Goal: Transaction & Acquisition: Subscribe to service/newsletter

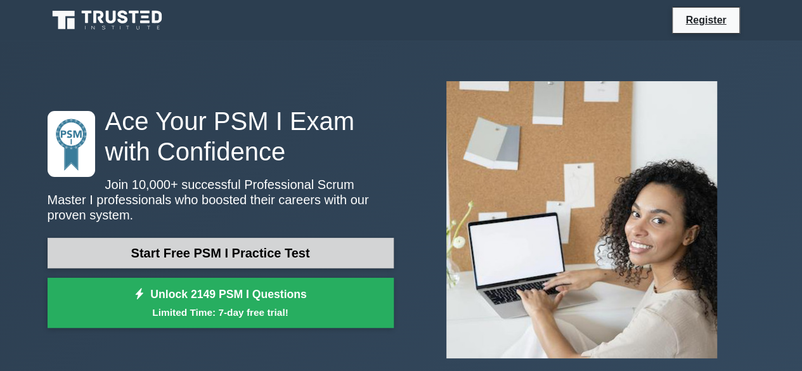
click at [181, 243] on link "Start Free PSM I Practice Test" at bounding box center [221, 253] width 346 height 30
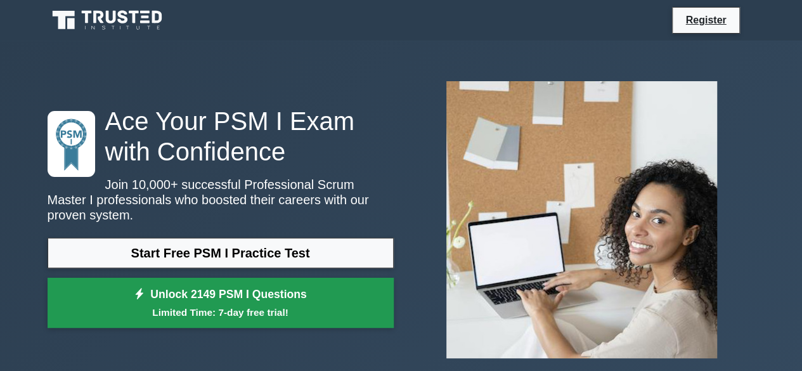
click at [215, 295] on link "Unlock 2149 PSM I Questions Limited Time: 7-day free trial!" at bounding box center [221, 303] width 346 height 51
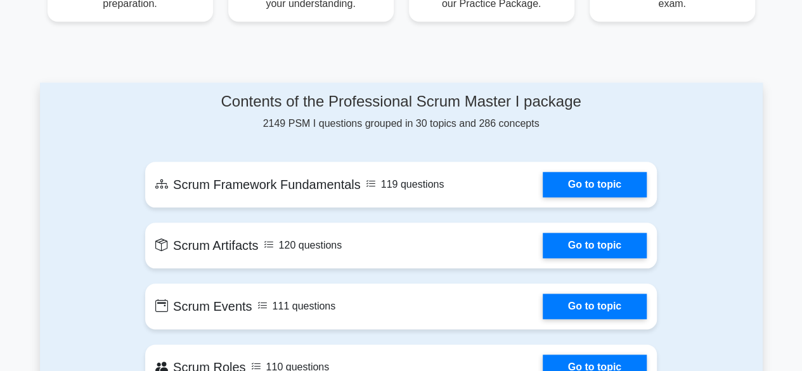
scroll to position [609, 0]
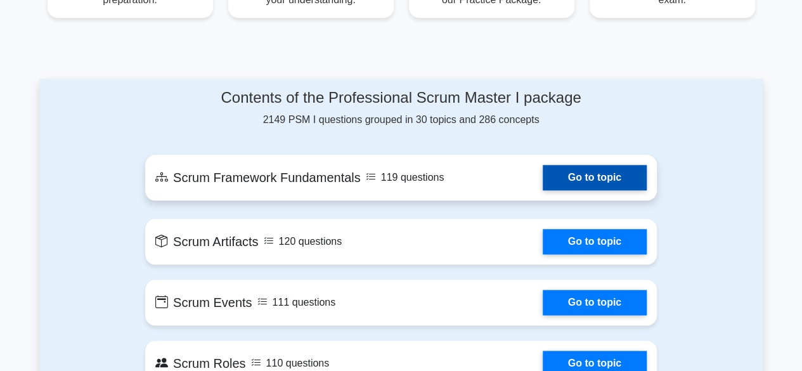
click at [582, 174] on link "Go to topic" at bounding box center [595, 177] width 104 height 25
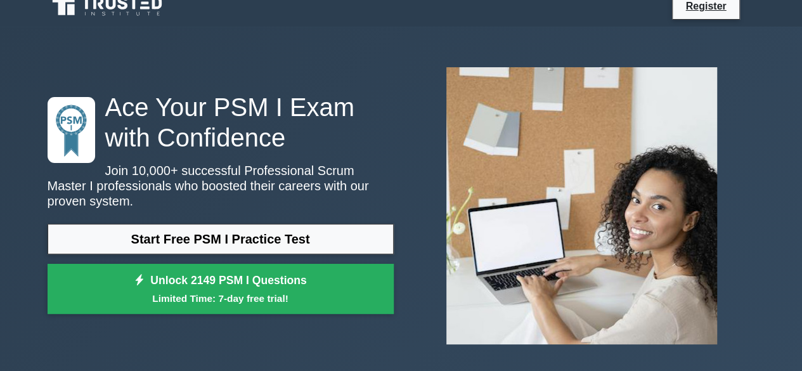
scroll to position [0, 0]
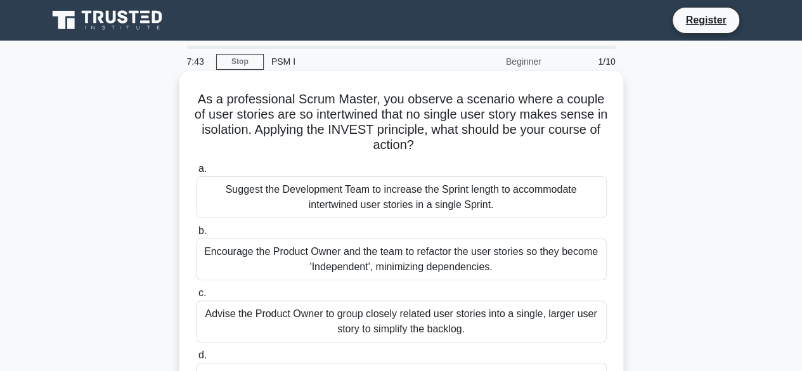
click at [304, 205] on div "Suggest the Development Team to increase the Sprint length to accommodate inter…" at bounding box center [401, 197] width 411 height 42
click at [196, 173] on input "a. Suggest the Development Team to increase the Sprint length to accommodate in…" at bounding box center [196, 169] width 0 height 8
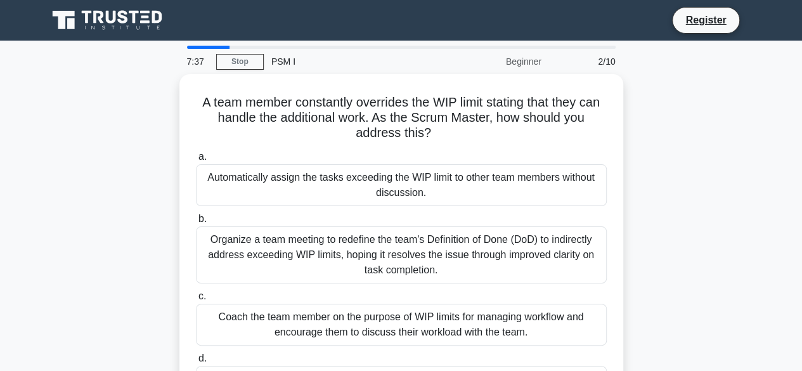
click at [516, 62] on div "Beginner" at bounding box center [493, 61] width 111 height 25
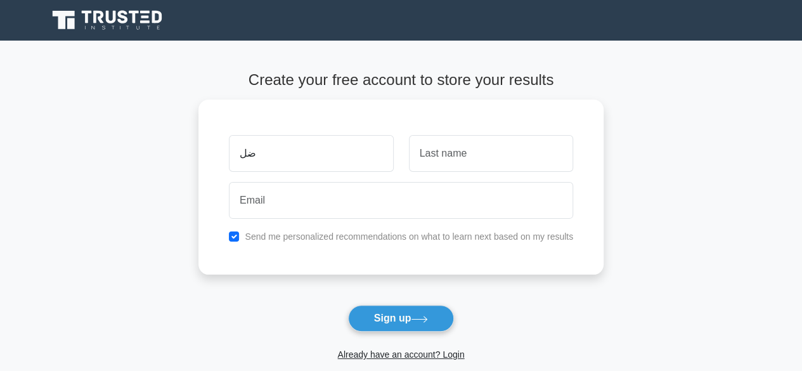
type input "ض"
type input "abdou"
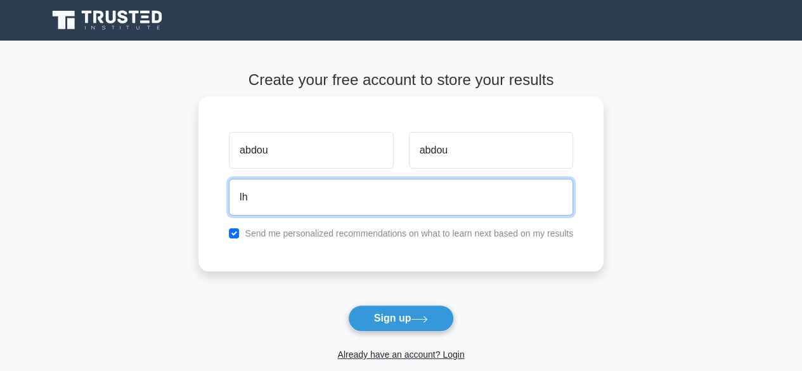
type input "[EMAIL_ADDRESS][DOMAIN_NAME]"
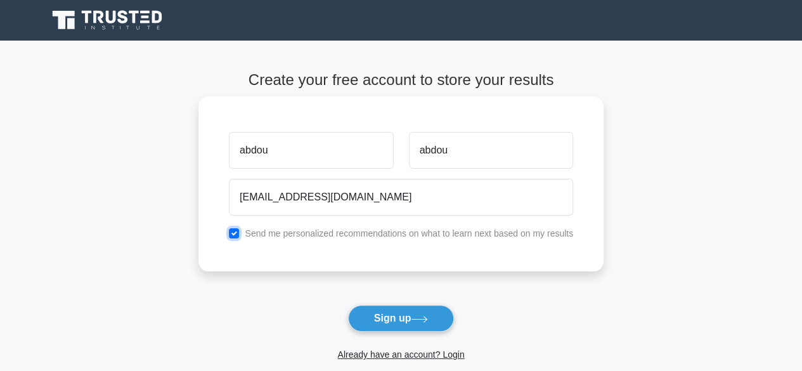
click at [238, 236] on input "checkbox" at bounding box center [234, 233] width 10 height 10
checkbox input "false"
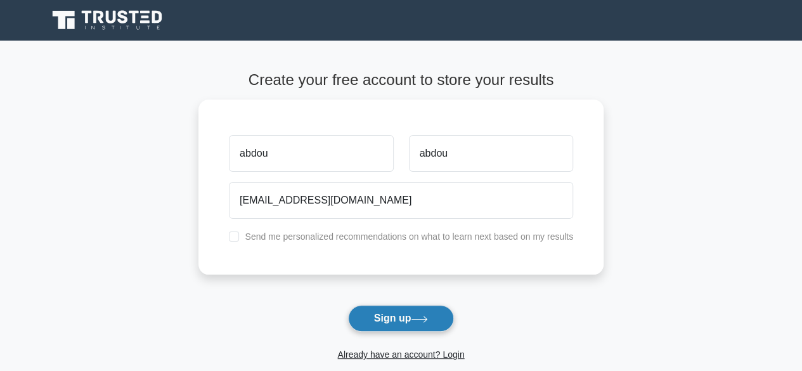
click at [395, 323] on button "Sign up" at bounding box center [401, 318] width 107 height 27
click at [379, 354] on link "Already have an account? Login" at bounding box center [400, 354] width 127 height 10
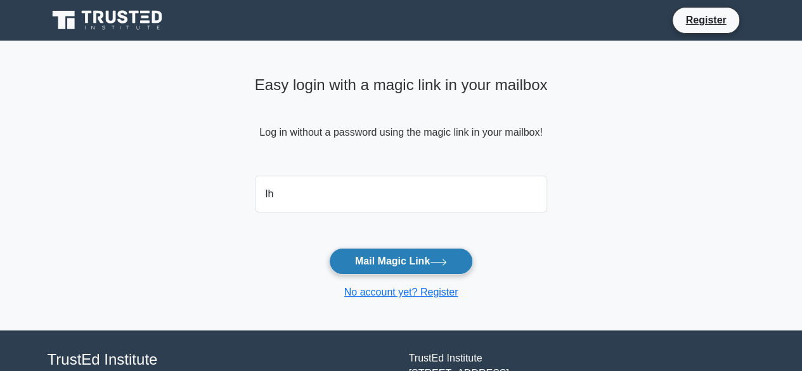
type input "lhousniab@gmail.com"
click at [392, 262] on button "Mail Magic Link" at bounding box center [401, 261] width 144 height 27
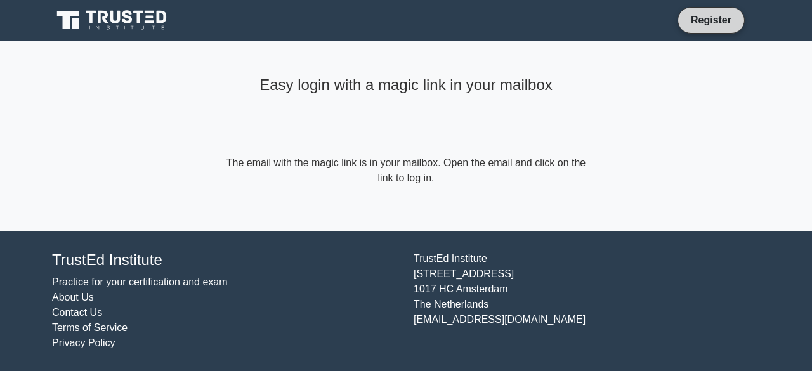
click at [708, 23] on link "Register" at bounding box center [711, 20] width 56 height 16
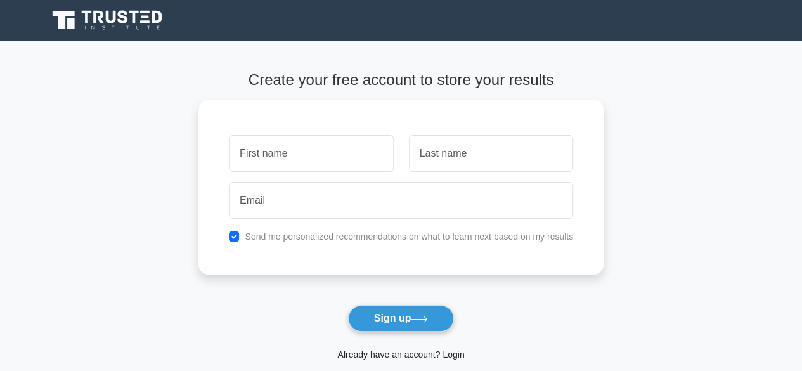
click at [398, 353] on link "Already have an account? Login" at bounding box center [400, 354] width 127 height 10
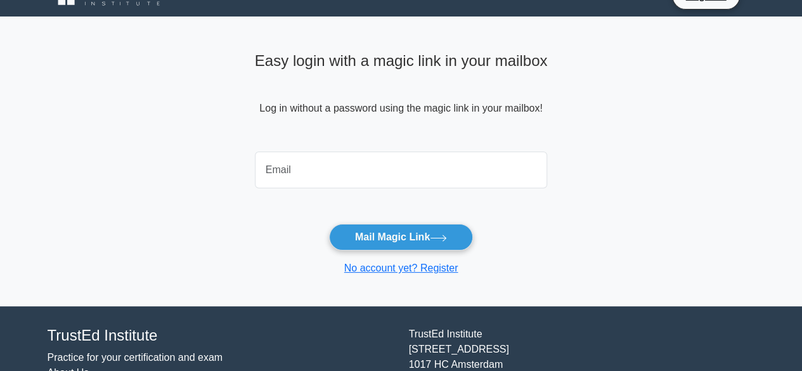
click at [178, 153] on main "Easy login with a magic link in your mailbox Log in without a password using th…" at bounding box center [401, 161] width 802 height 290
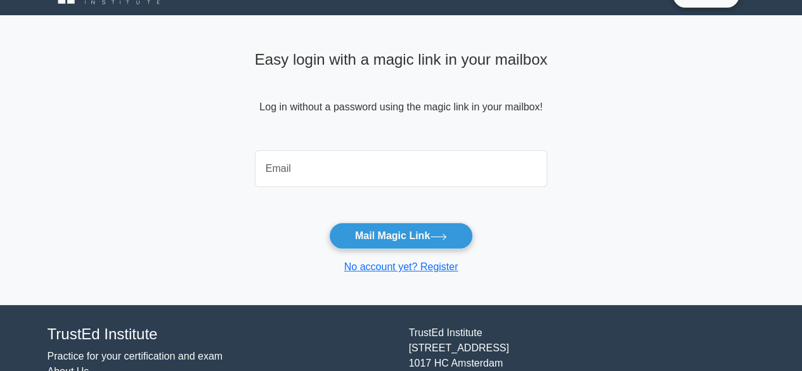
scroll to position [98, 0]
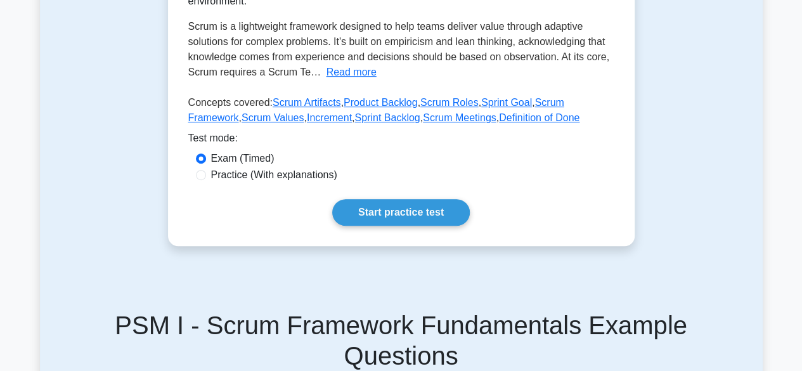
scroll to position [355, 0]
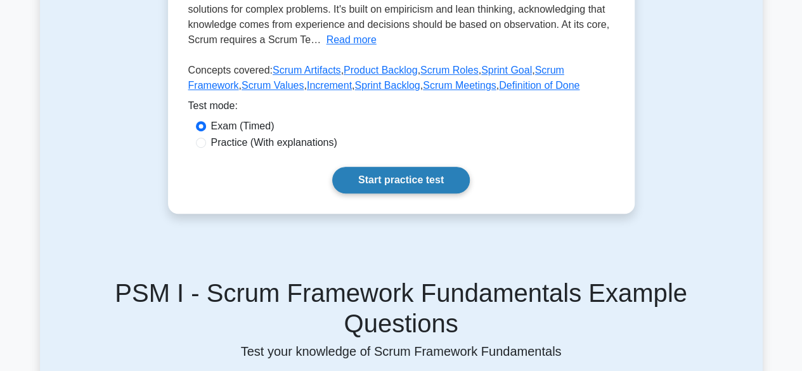
click at [397, 167] on link "Start practice test" at bounding box center [401, 180] width 138 height 27
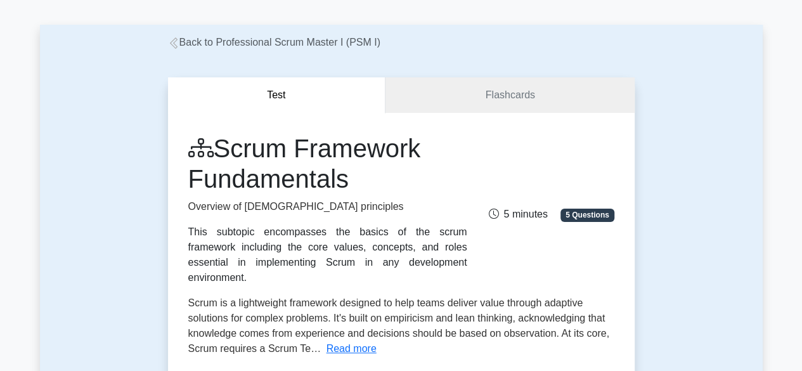
scroll to position [0, 0]
